Goal: Information Seeking & Learning: Learn about a topic

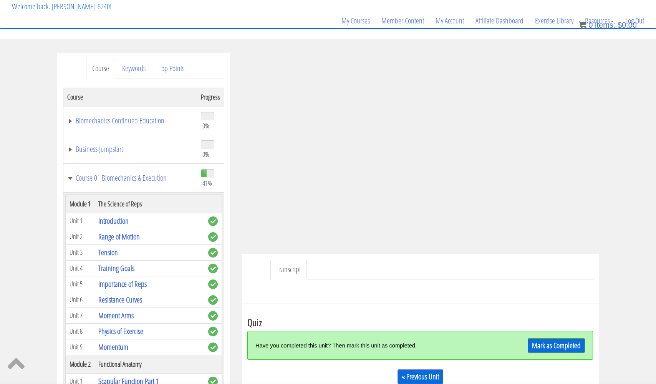
scroll to position [1254, 0]
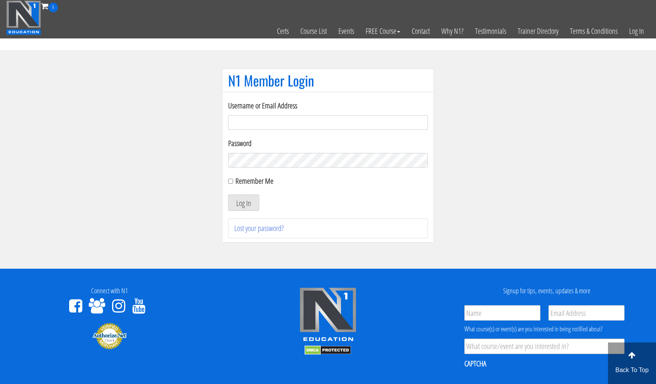
type input "[EMAIL_ADDRESS][DOMAIN_NAME]"
click at [244, 203] on button "Log In" at bounding box center [243, 202] width 31 height 16
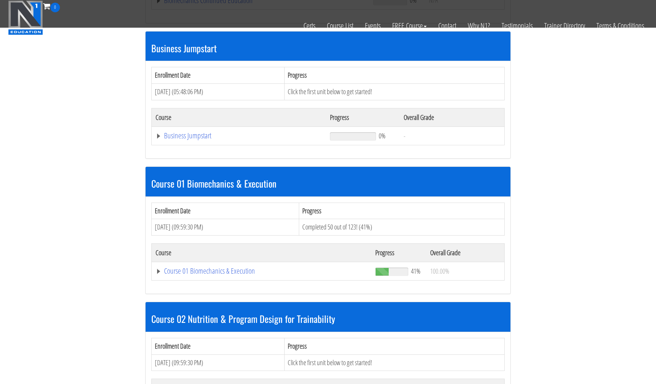
scroll to position [226, 0]
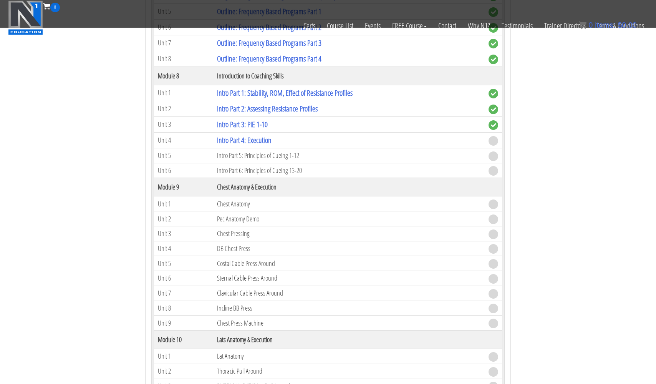
scroll to position [1320, 0]
click at [244, 137] on link "Intro Part 4: Execution" at bounding box center [244, 139] width 55 height 10
